Goal: Find specific page/section: Find specific page/section

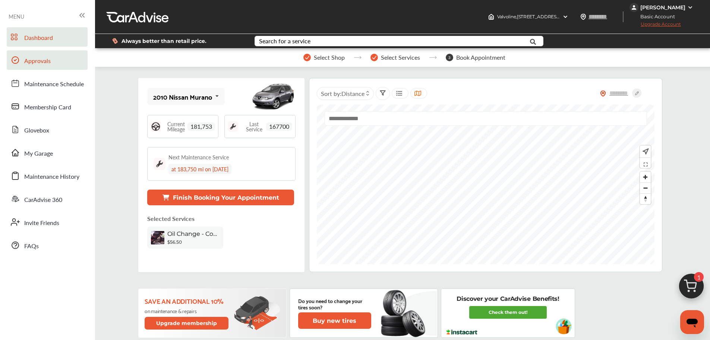
click at [36, 64] on span "Approvals" at bounding box center [37, 61] width 26 height 10
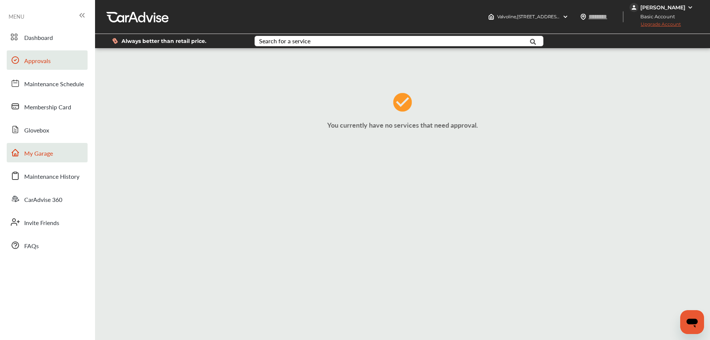
click at [40, 159] on link "My Garage" at bounding box center [47, 152] width 81 height 19
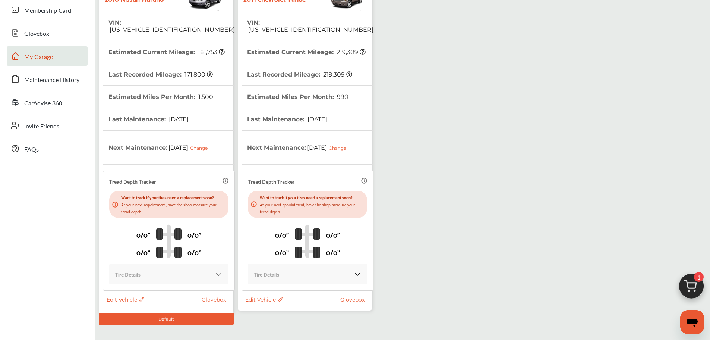
scroll to position [132, 0]
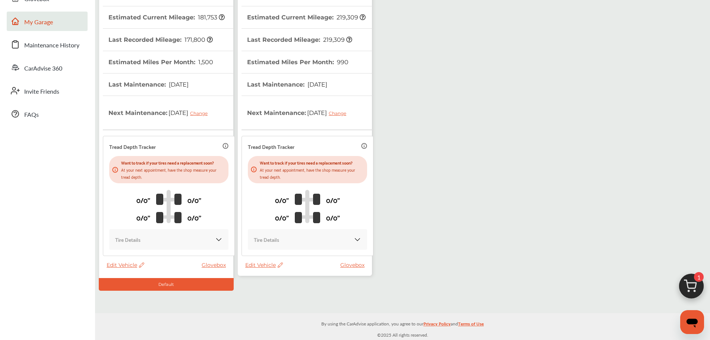
click at [263, 264] on span "Edit Vehicle" at bounding box center [264, 264] width 38 height 7
click at [295, 296] on div "Use this vehicle" at bounding box center [296, 296] width 67 height 12
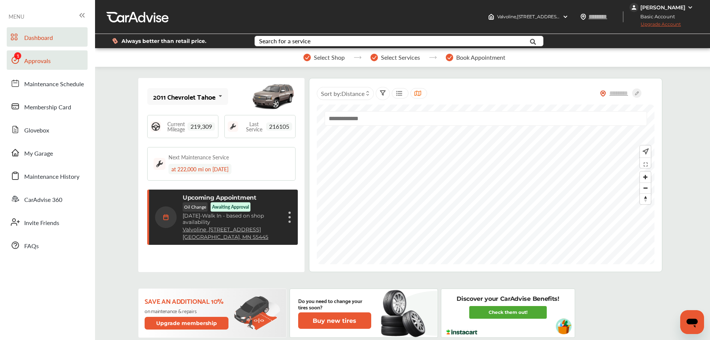
click at [26, 64] on span "Approvals" at bounding box center [37, 61] width 26 height 10
